Goal: Information Seeking & Learning: Find specific fact

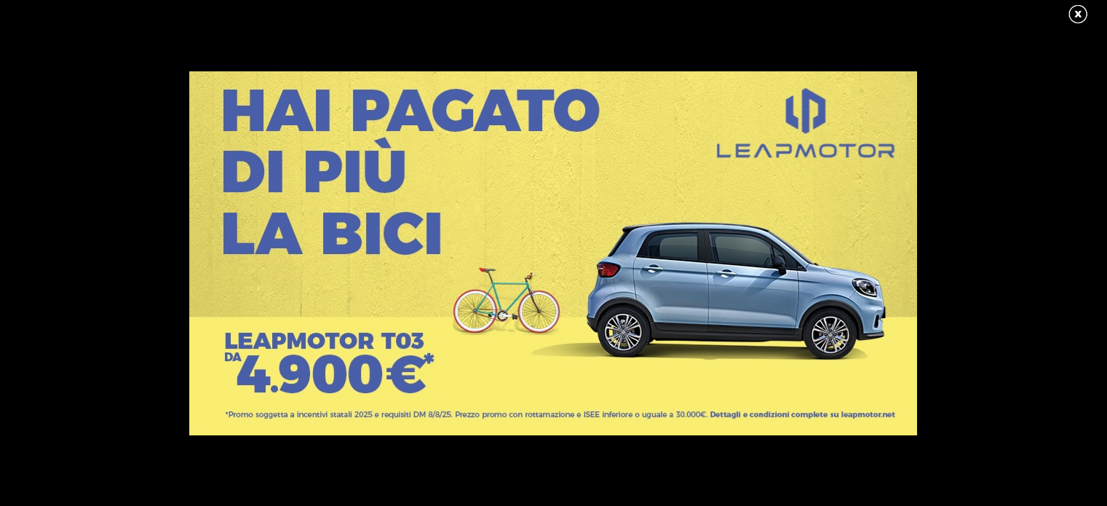
scroll to position [108, 0]
click at [1082, 17] on link at bounding box center [1085, 15] width 36 height 22
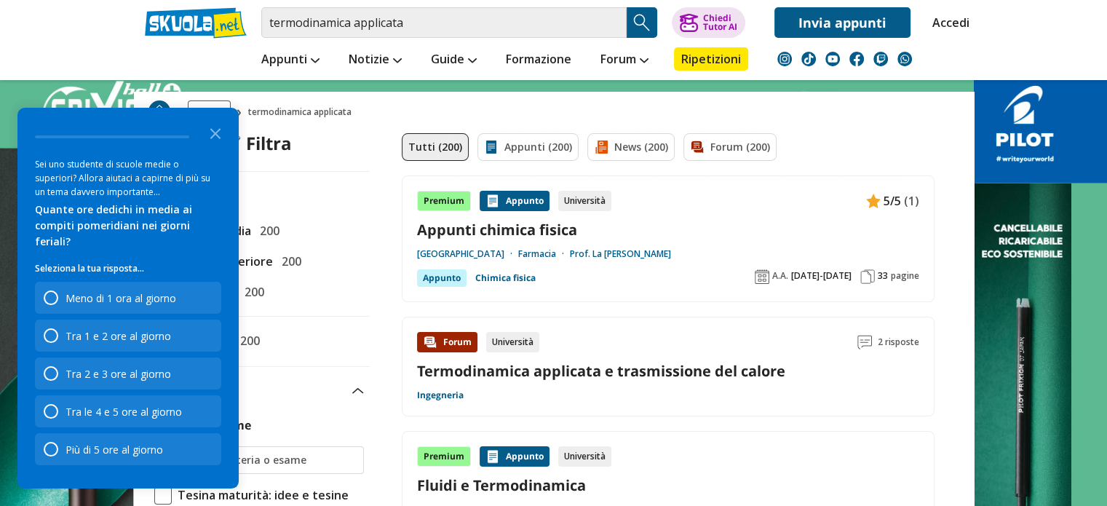
scroll to position [0, 0]
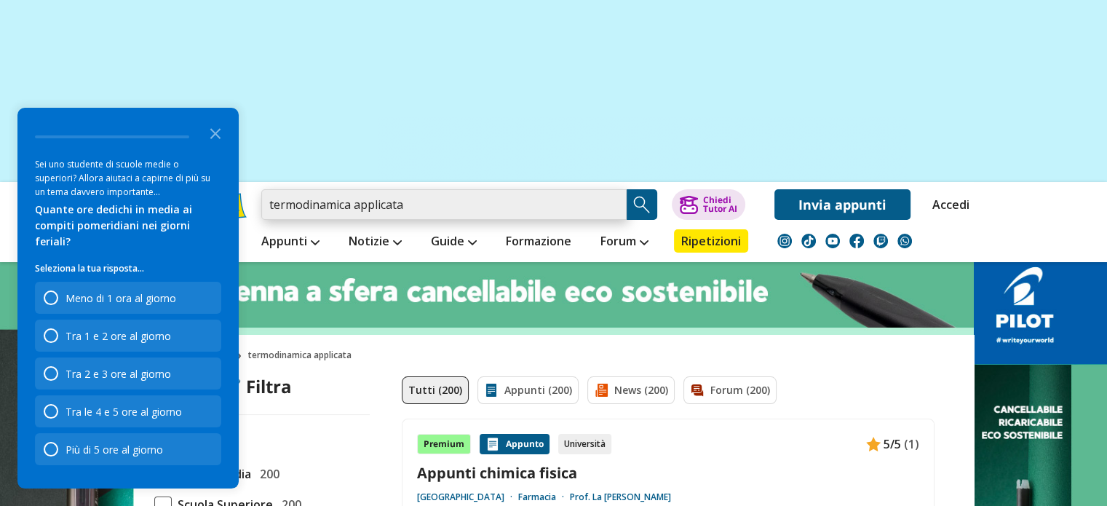
click at [463, 200] on input "termodinamica applicata" at bounding box center [443, 204] width 365 height 31
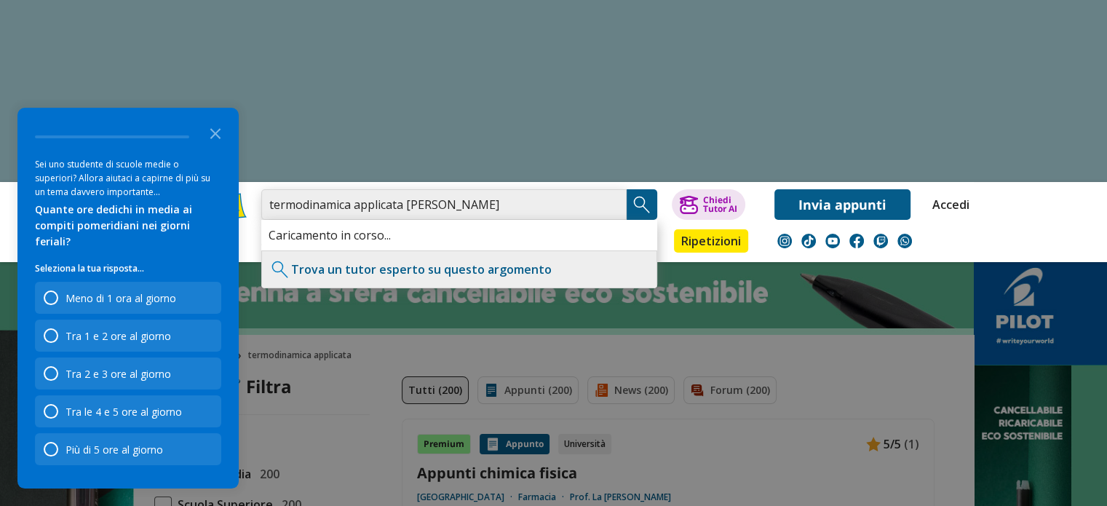
type input "termodinamica applicata longo"
click at [211, 139] on polygon "Close the survey" at bounding box center [215, 133] width 11 height 11
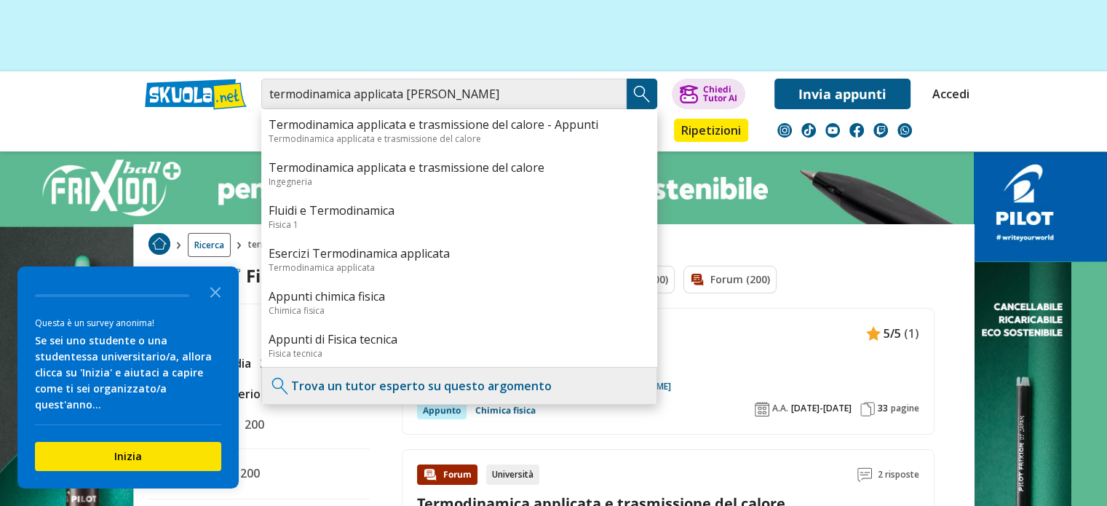
scroll to position [116, 0]
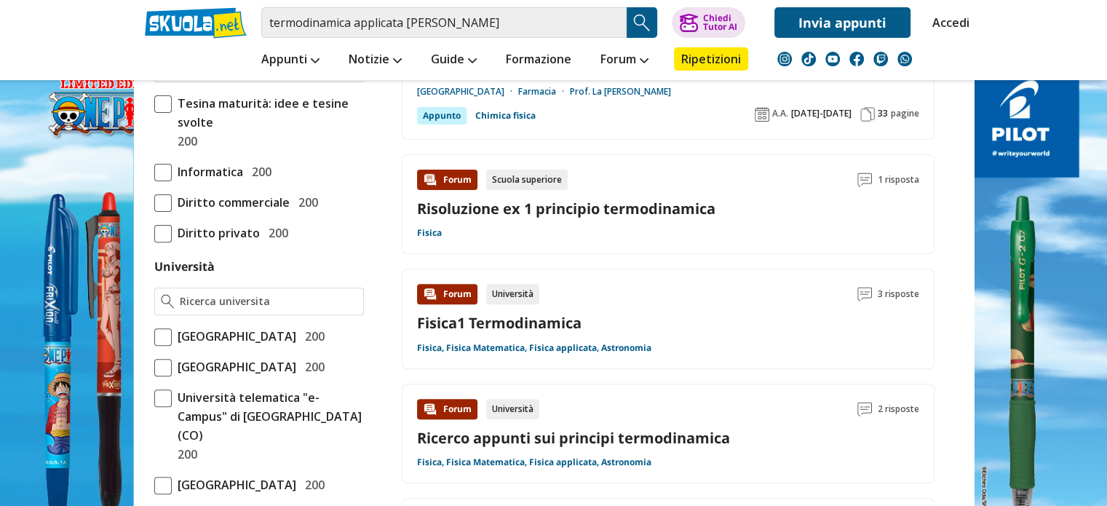
scroll to position [433, 0]
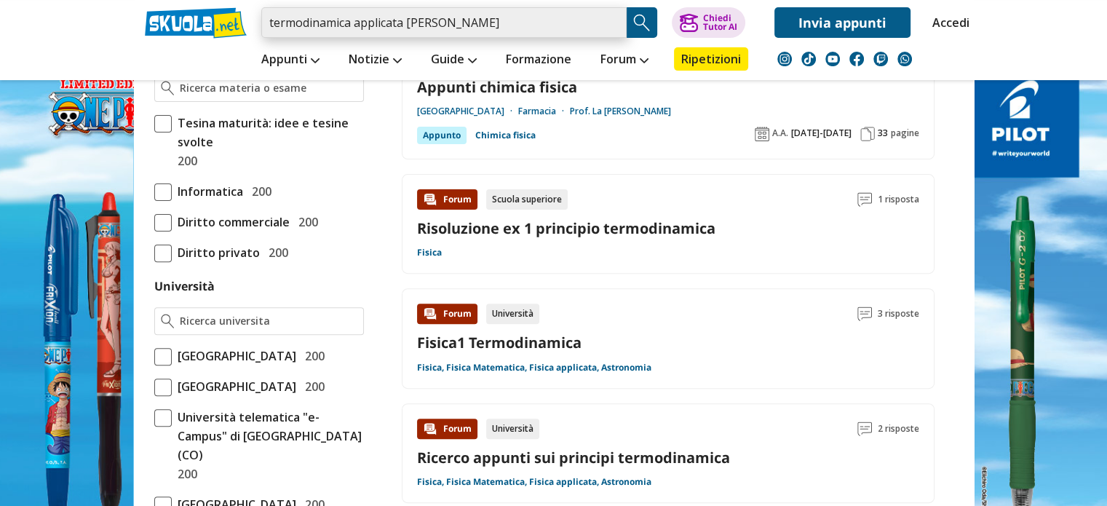
click at [450, 26] on input "termodinamica applicata longo" at bounding box center [443, 22] width 365 height 31
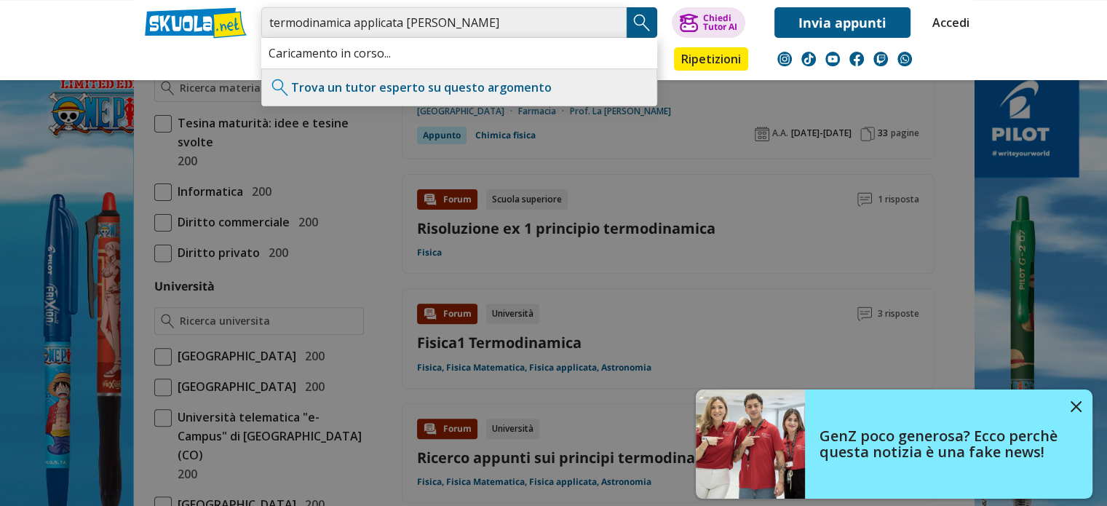
type input "termodinamica applicata giovanni antonio longo"
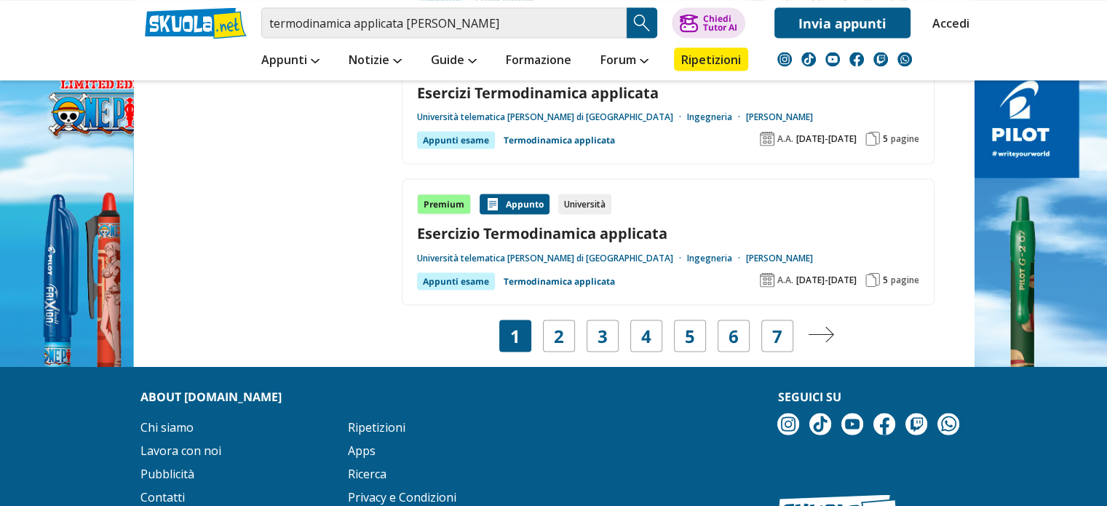
scroll to position [2756, 0]
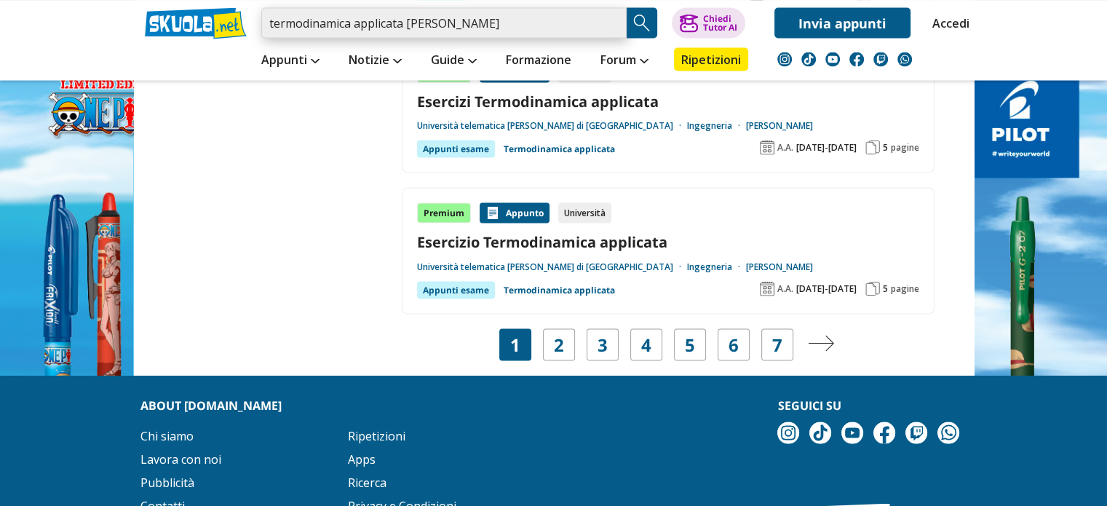
drag, startPoint x: 407, startPoint y: 24, endPoint x: 574, endPoint y: 43, distance: 168.5
click at [574, 43] on div "termodinamica applicata giovanni antonio longo Trova un tutor esperto su questo…" at bounding box center [554, 40] width 840 height 80
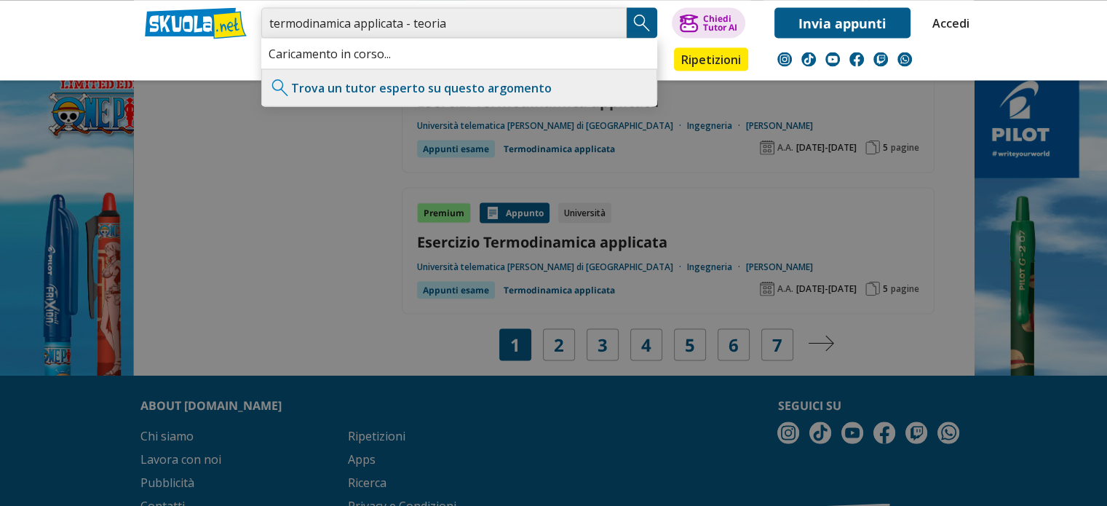
type input "termodinamica applicata - teoria"
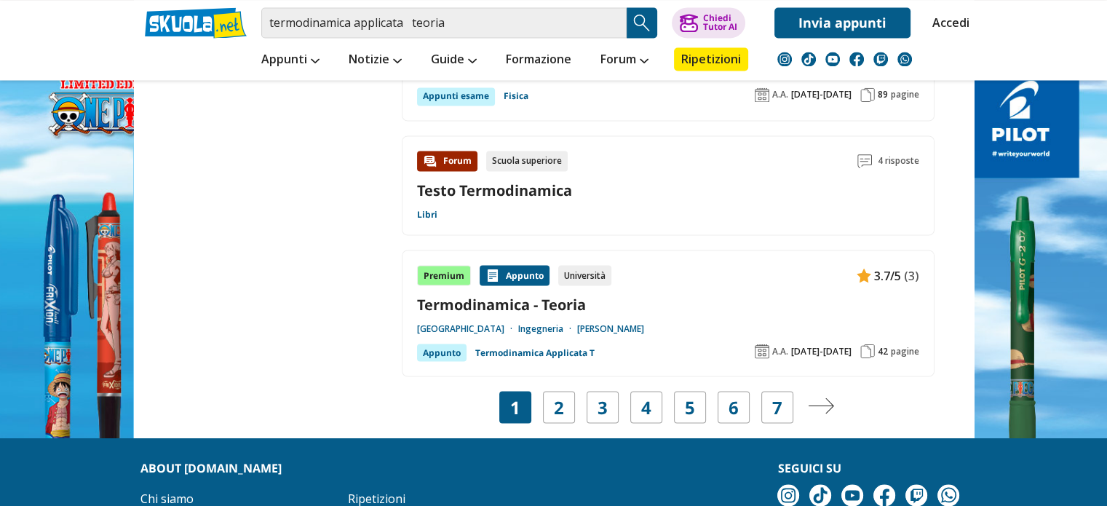
scroll to position [2582, 0]
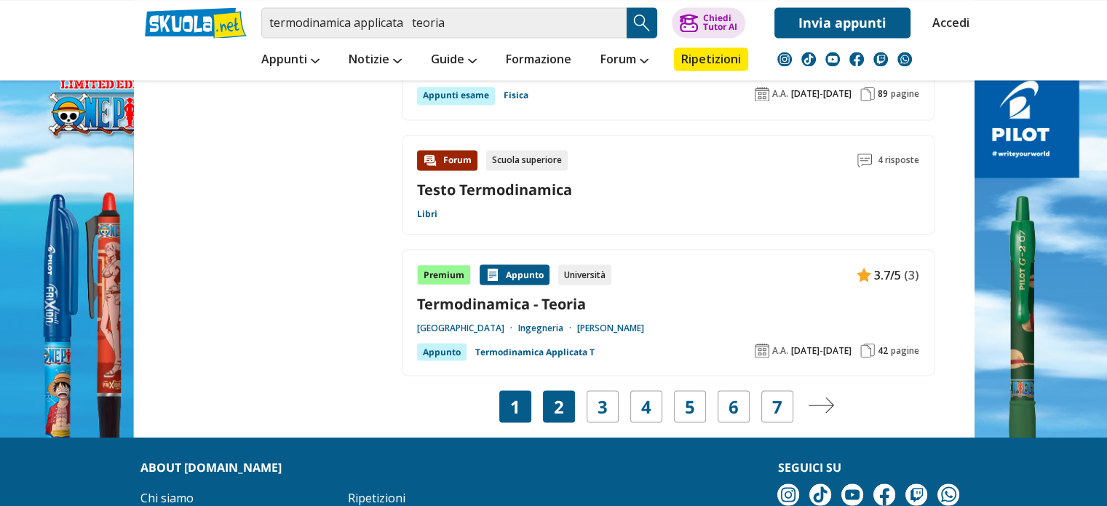
click at [550, 390] on div "2" at bounding box center [559, 406] width 32 height 32
click at [560, 401] on link "2" at bounding box center [559, 406] width 10 height 20
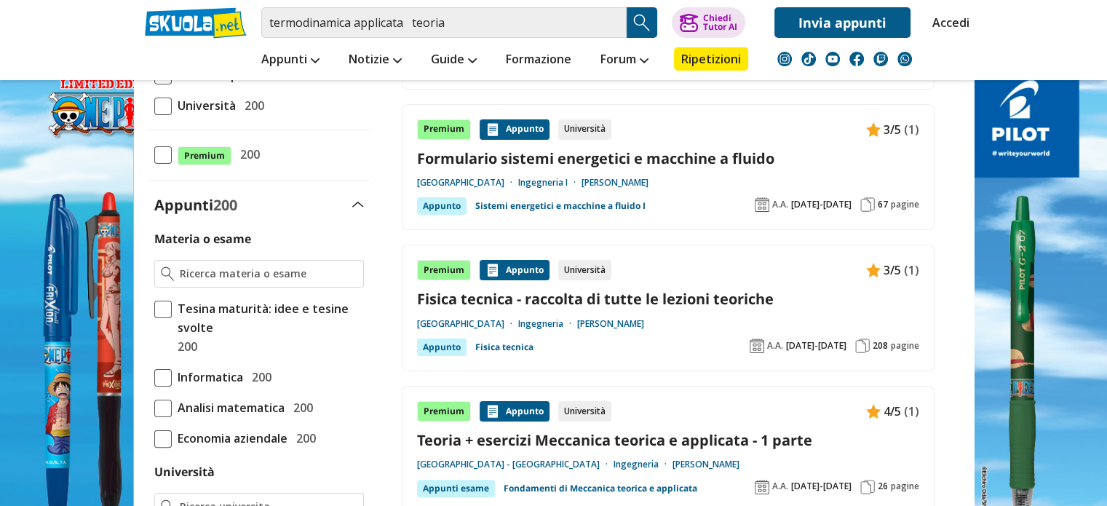
scroll to position [169, 0]
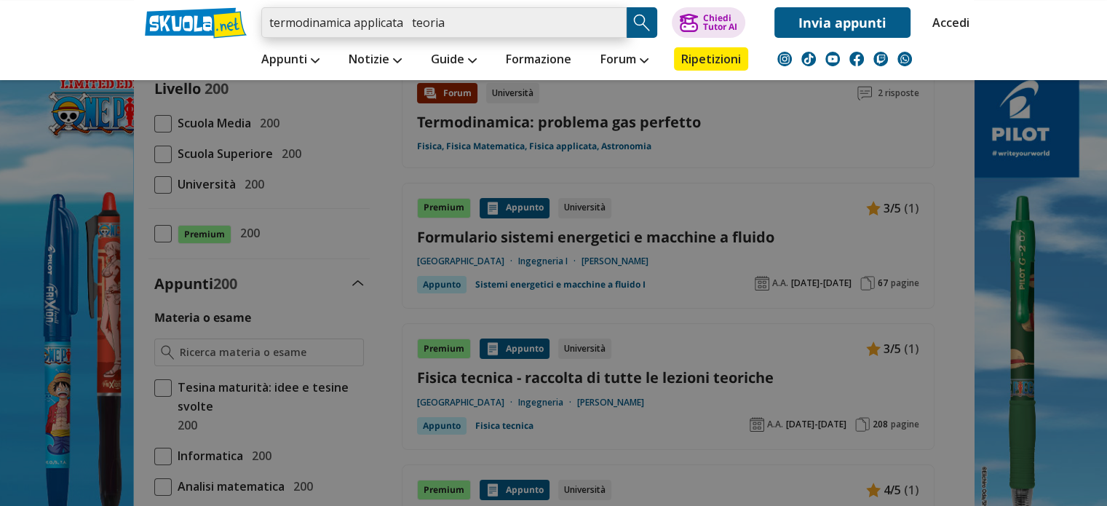
drag, startPoint x: 472, startPoint y: 28, endPoint x: 234, endPoint y: 55, distance: 239.5
click at [234, 55] on div "termodinamica applicata teoria Trova un tutor esperto su questo argomento Chied…" at bounding box center [554, 40] width 840 height 80
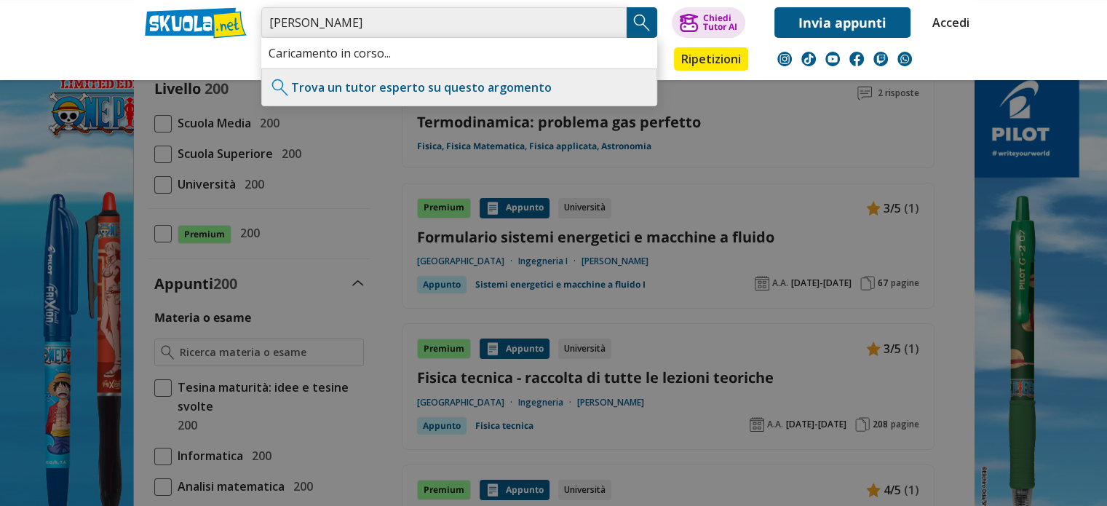
type input "[PERSON_NAME]"
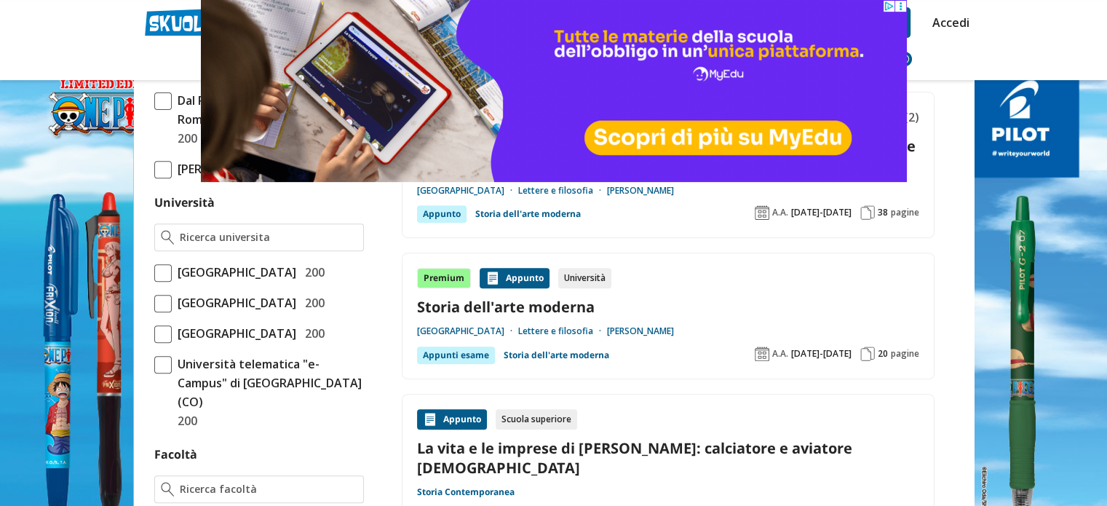
scroll to position [549, 0]
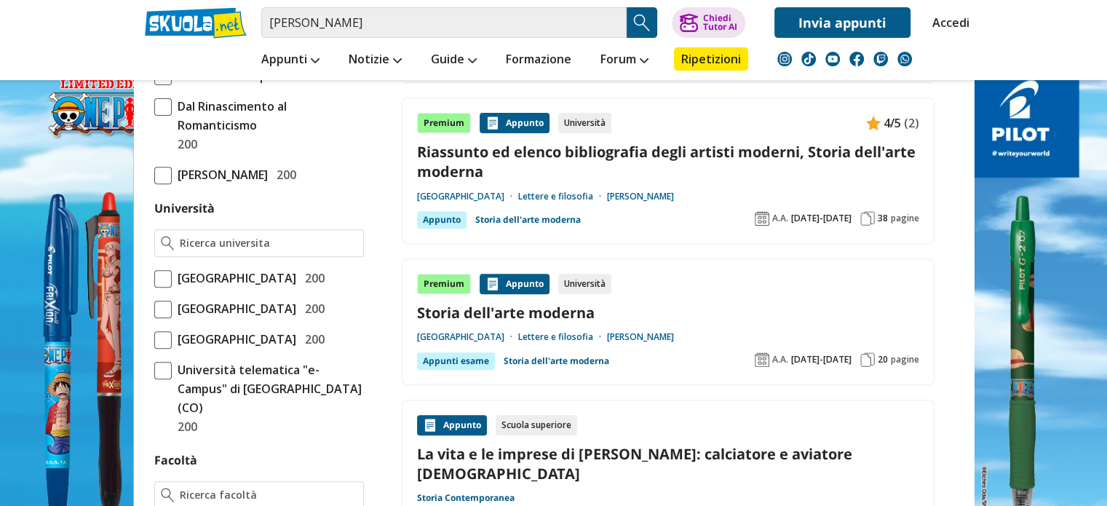
click at [282, 276] on span "[GEOGRAPHIC_DATA]" at bounding box center [234, 278] width 124 height 19
click at [154, 278] on input "Università degli Studi di Padova 200" at bounding box center [154, 278] width 0 height 0
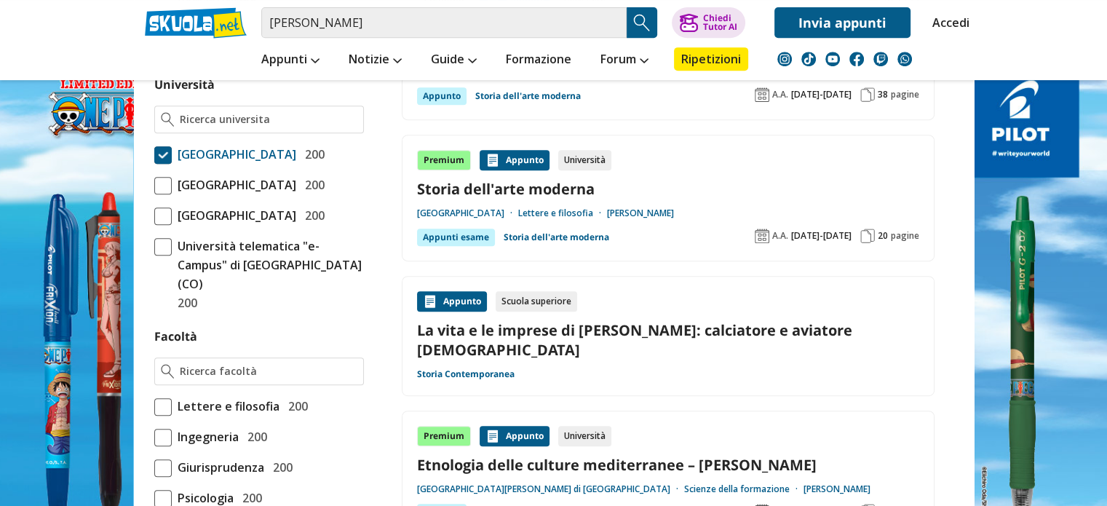
scroll to position [674, 0]
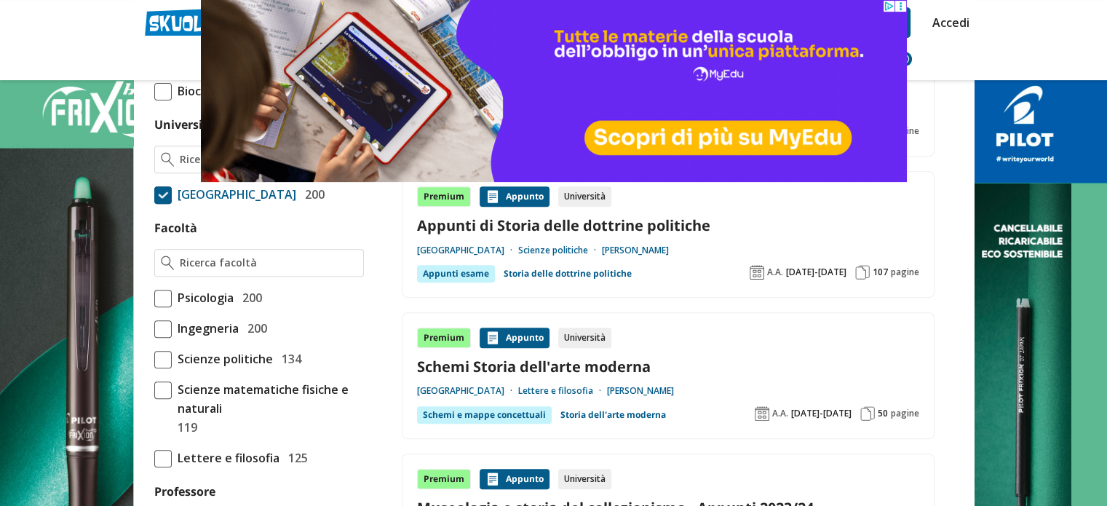
scroll to position [591, 0]
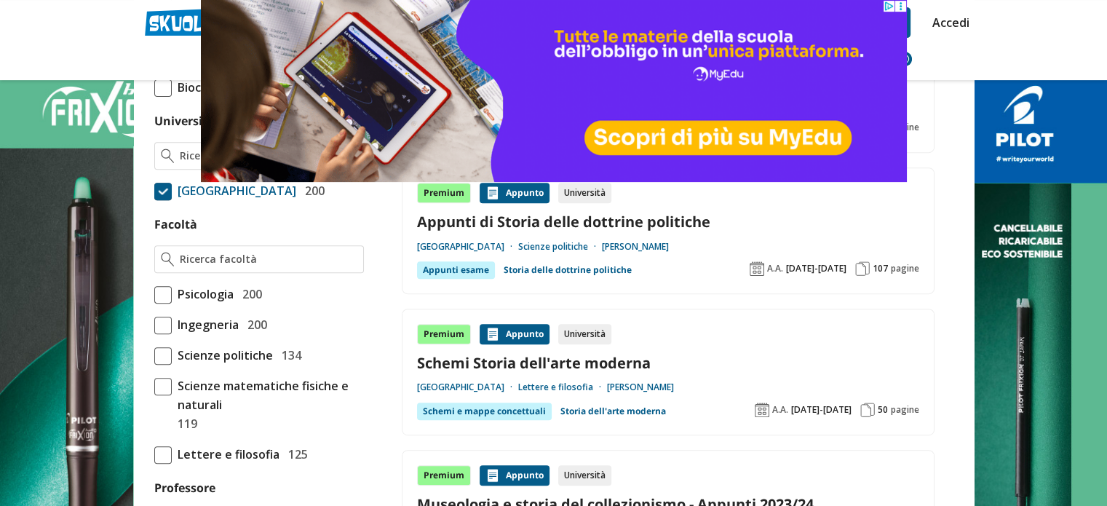
click at [215, 334] on span "Ingegneria" at bounding box center [205, 324] width 67 height 19
click at [154, 325] on input "Ingegneria 200" at bounding box center [154, 325] width 0 height 0
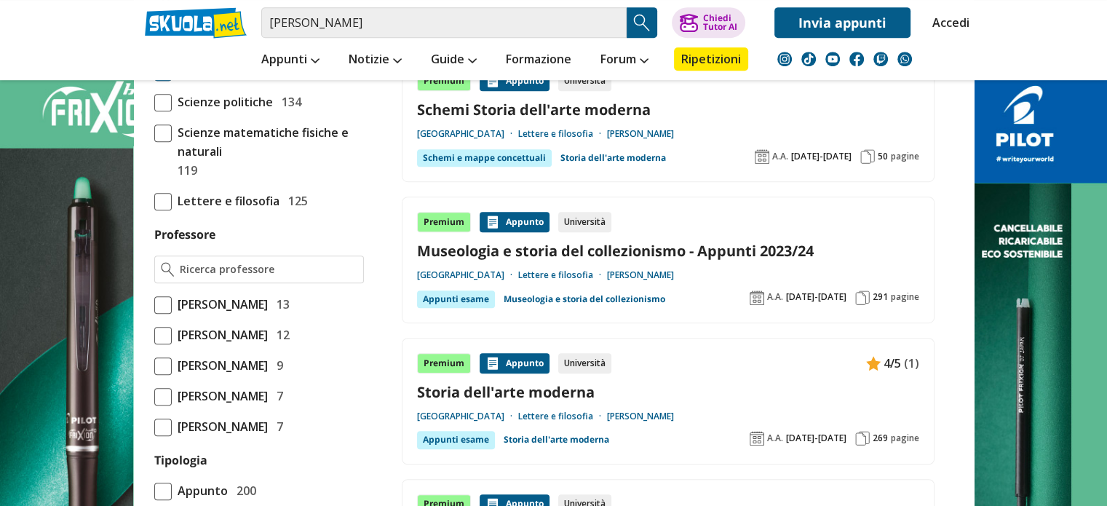
scroll to position [856, 0]
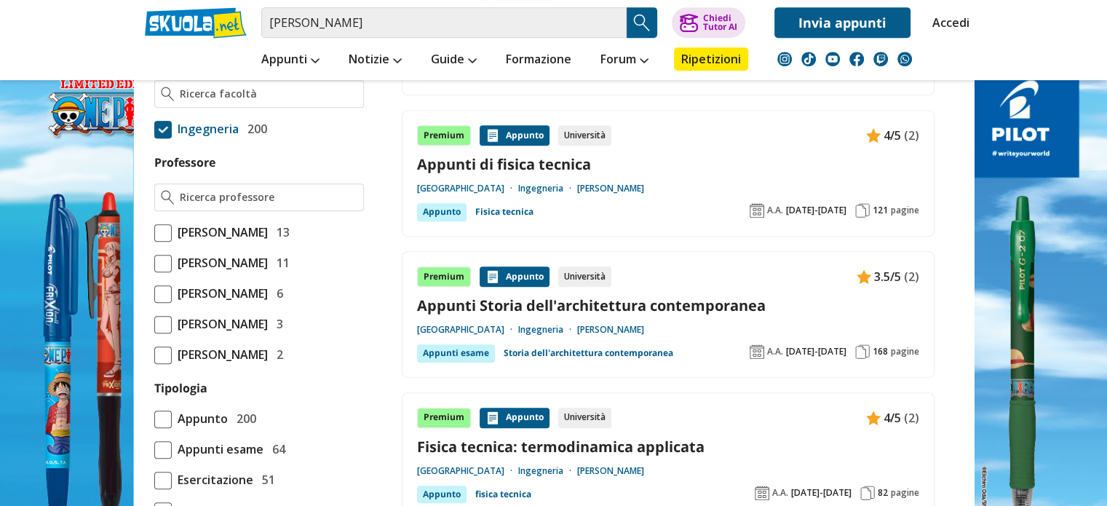
scroll to position [833, 0]
click at [255, 204] on input "Professore" at bounding box center [268, 196] width 177 height 15
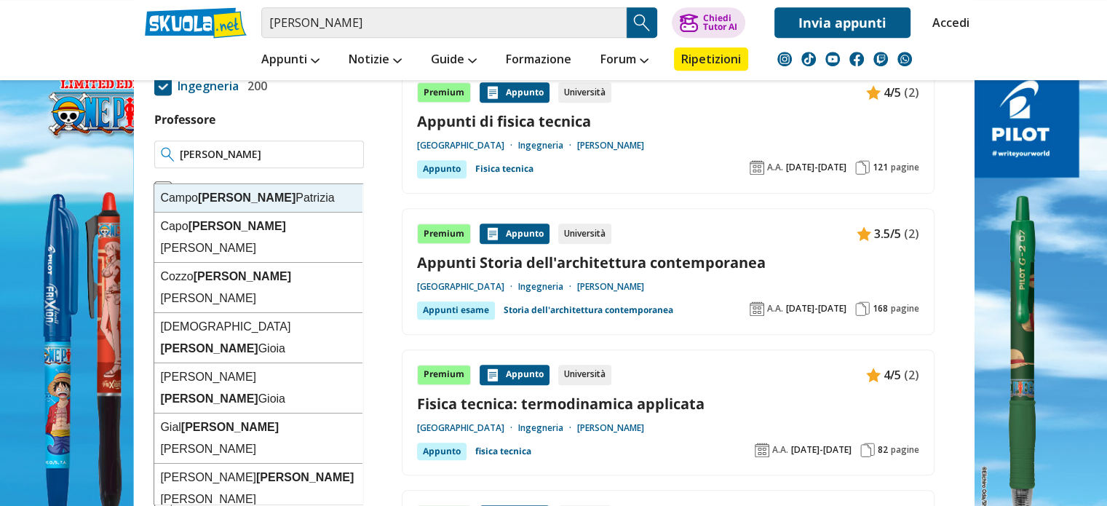
scroll to position [855, 0]
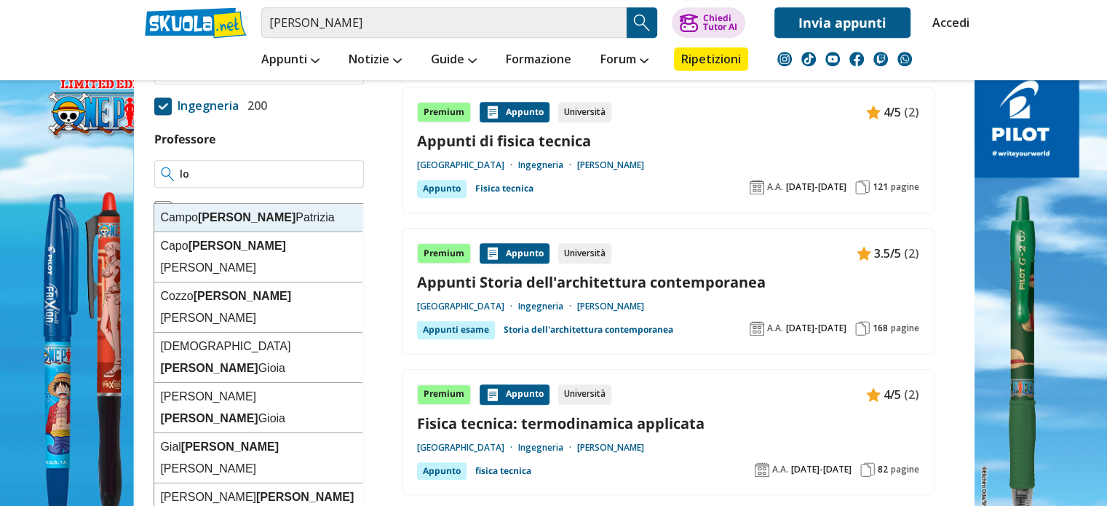
type input "l"
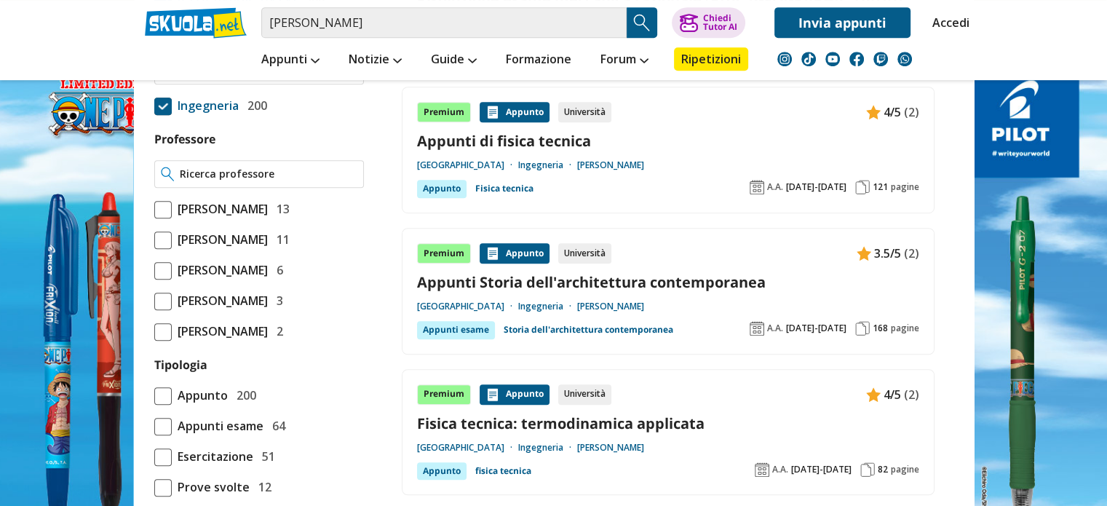
type input "a"
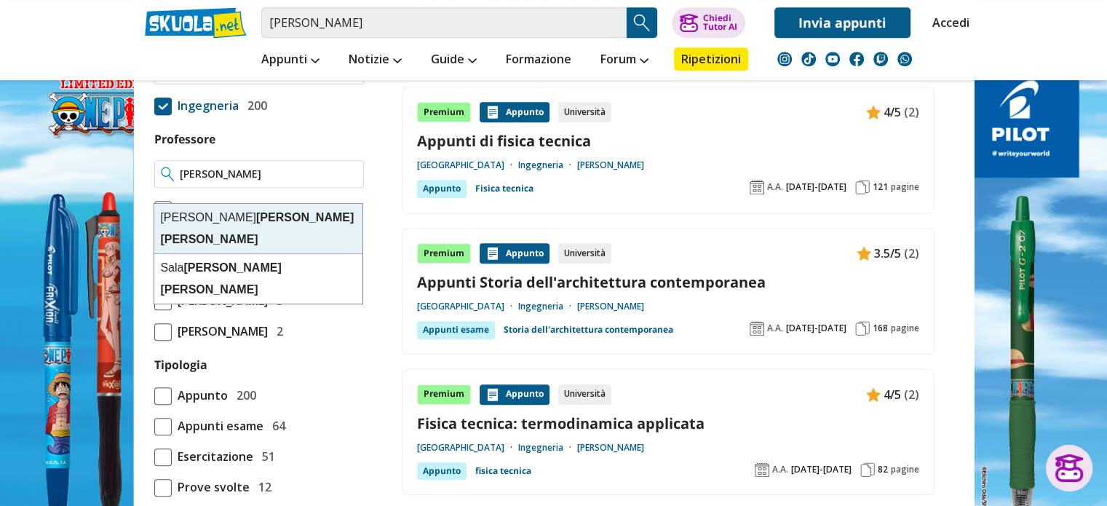
click at [247, 215] on div "Longo Giovanni Antonio" at bounding box center [258, 229] width 208 height 50
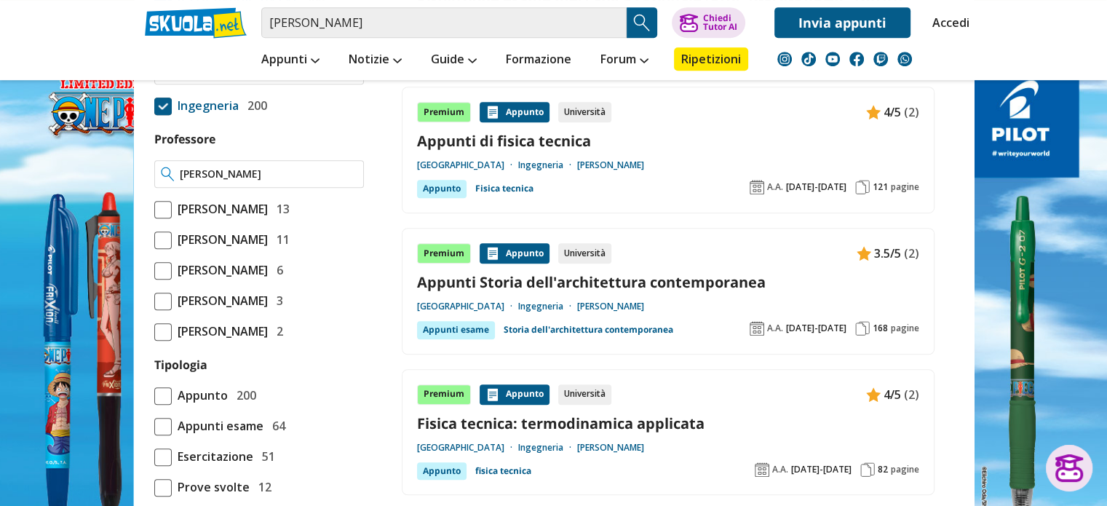
type input "[PERSON_NAME]"
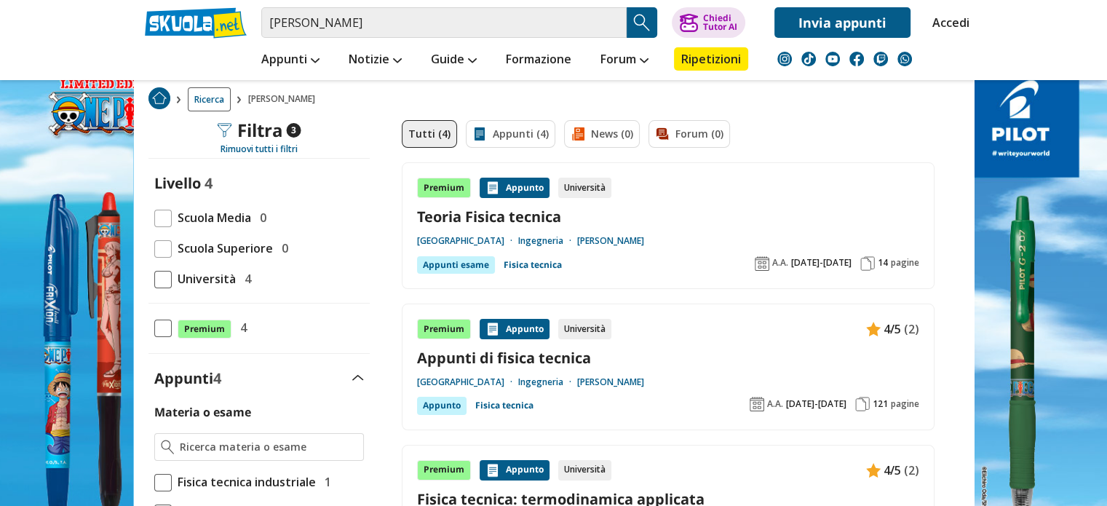
scroll to position [73, 0]
